Goal: Task Accomplishment & Management: Manage account settings

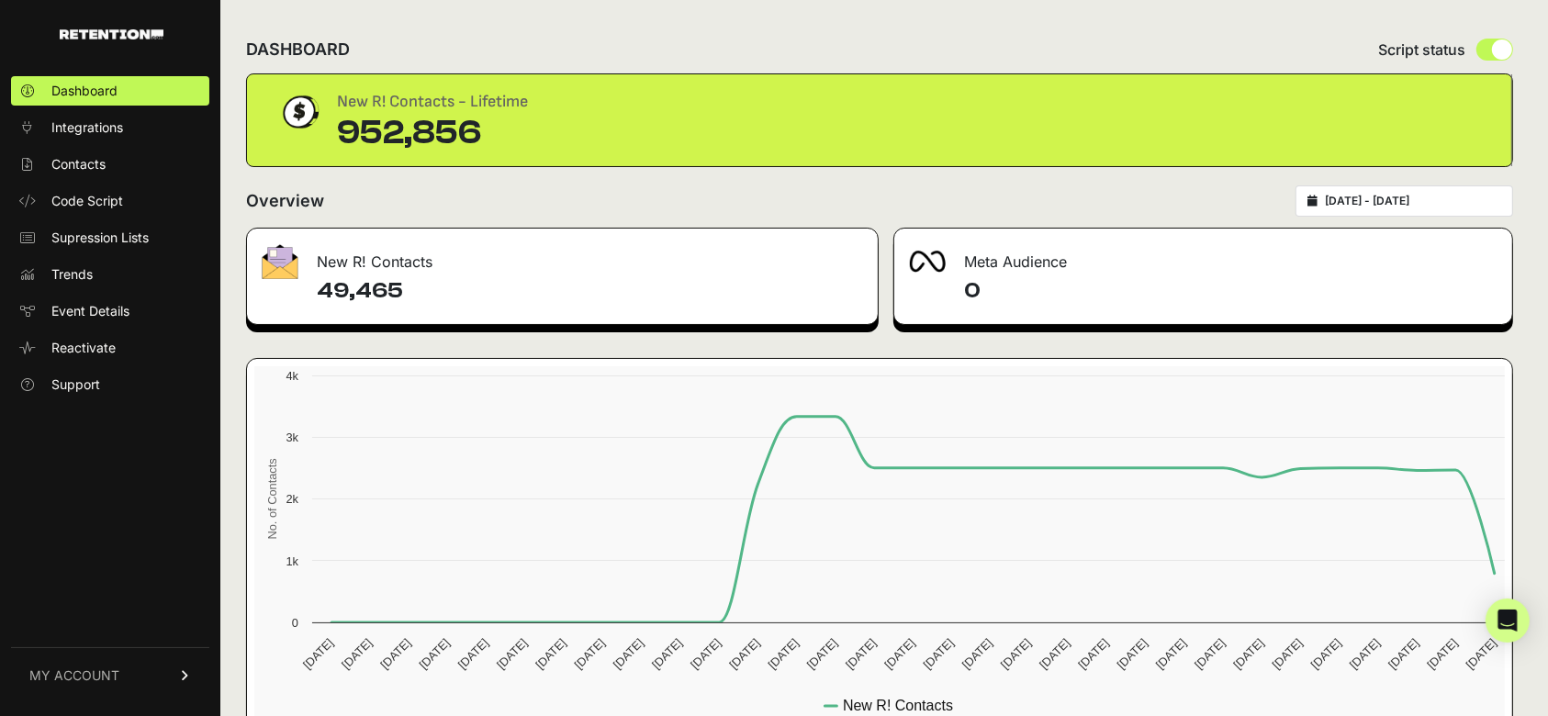
click at [167, 671] on link "MY ACCOUNT" at bounding box center [110, 675] width 198 height 56
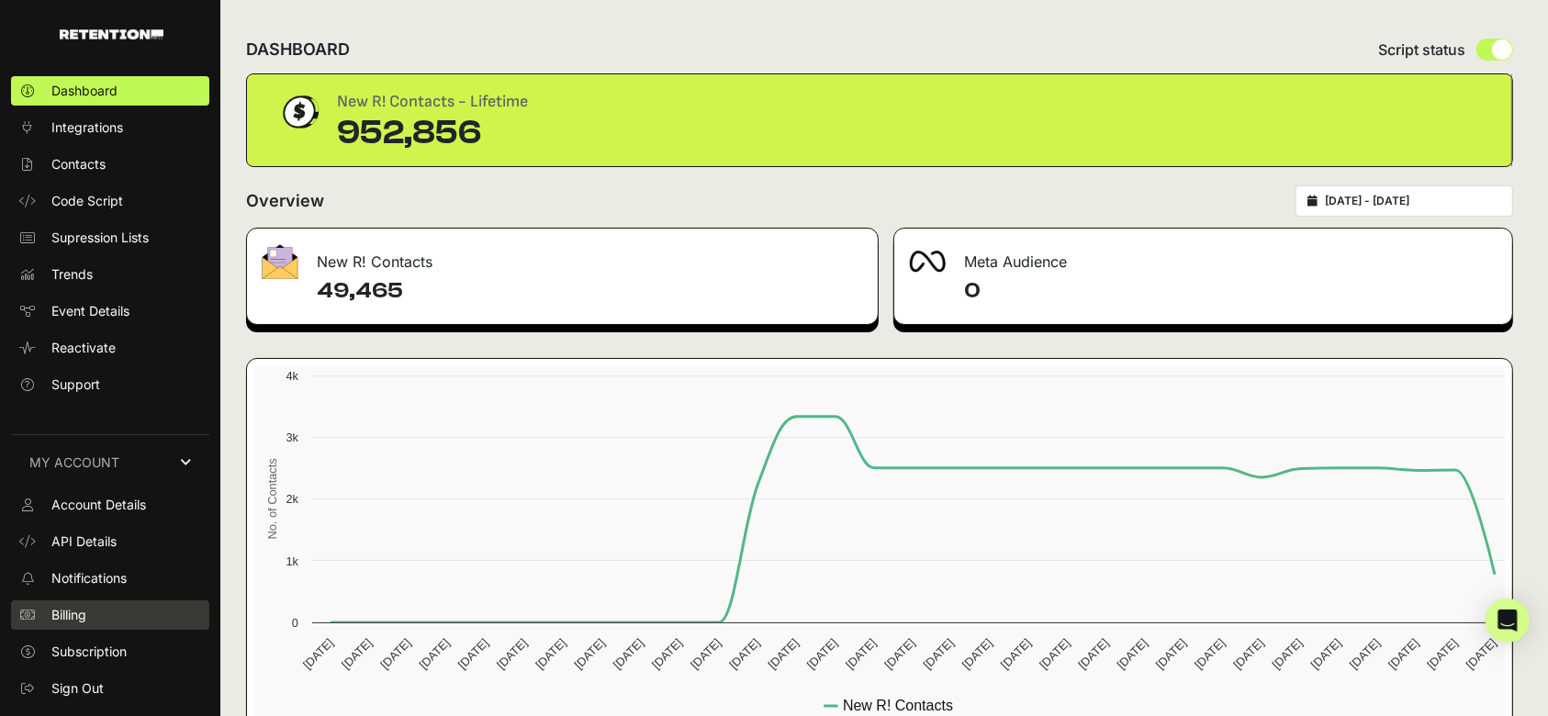
click at [108, 603] on link "Billing" at bounding box center [110, 615] width 198 height 29
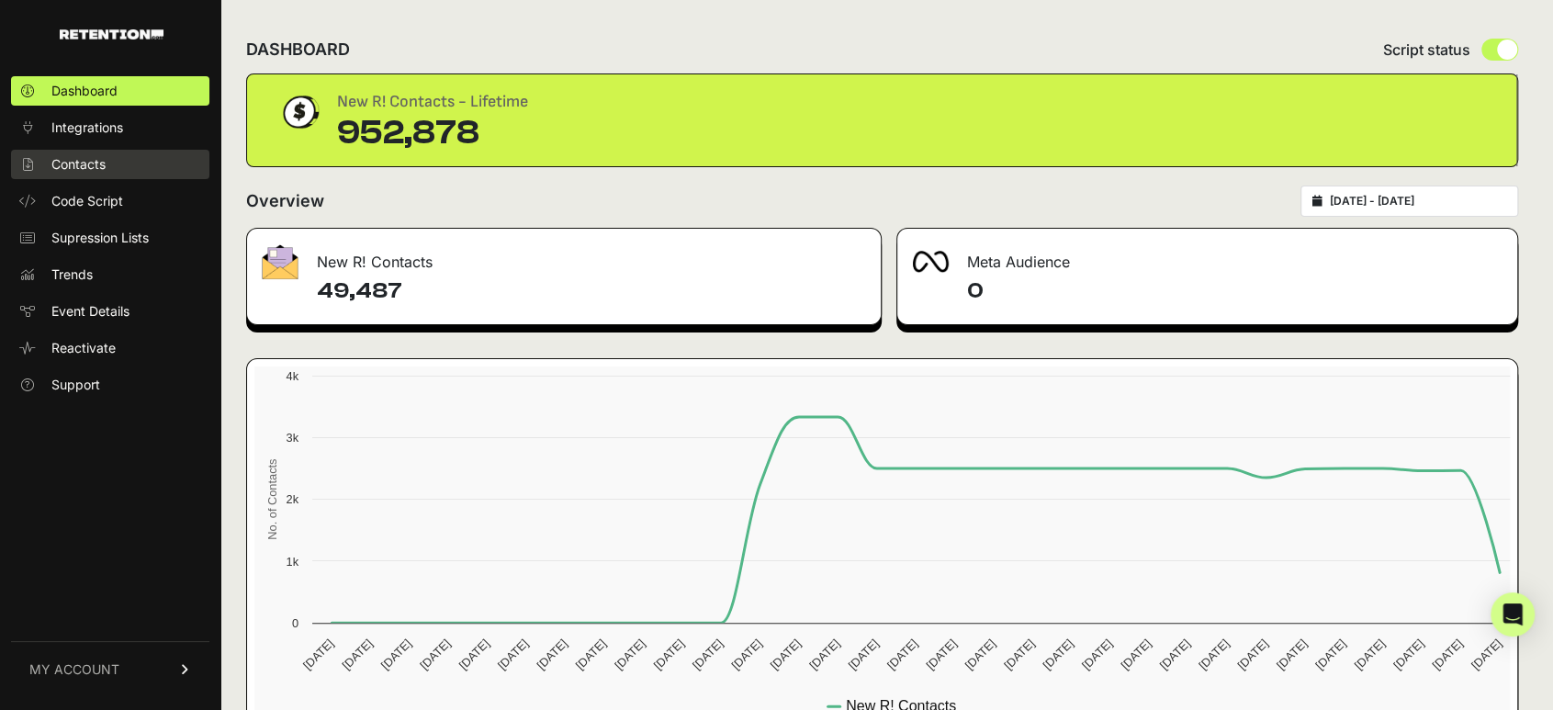
click at [64, 167] on span "Contacts" at bounding box center [78, 164] width 54 height 18
